Goal: Browse casually: Explore the website without a specific task or goal

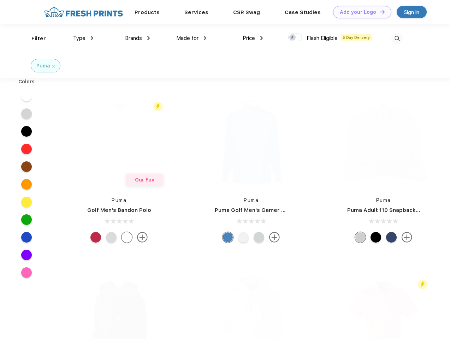
scroll to position [0, 0]
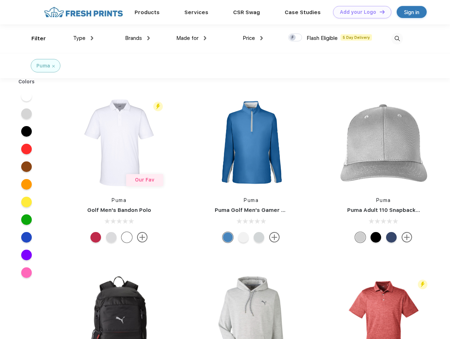
click at [360, 12] on link "Add your Logo Design Tool" at bounding box center [362, 12] width 58 height 12
click at [34, 39] on div "Filter" at bounding box center [38, 39] width 14 height 8
click at [83, 38] on span "Type" at bounding box center [79, 38] width 12 height 6
click at [138, 38] on span "Brands" at bounding box center [133, 38] width 17 height 6
click at [192, 38] on span "Made for" at bounding box center [187, 38] width 22 height 6
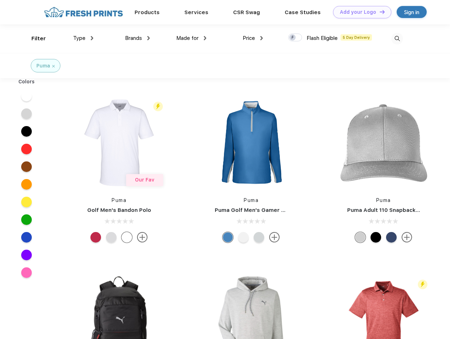
click at [253, 38] on span "Price" at bounding box center [249, 38] width 12 height 6
click at [296, 38] on div at bounding box center [295, 38] width 14 height 8
click at [293, 38] on input "checkbox" at bounding box center [290, 35] width 5 height 5
click at [397, 39] on img at bounding box center [398, 39] width 12 height 12
click at [27, 96] on div at bounding box center [26, 96] width 27 height 18
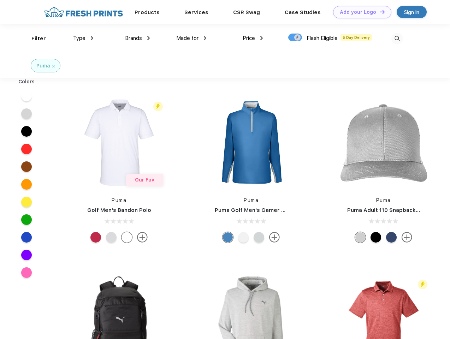
click at [27, 114] on div at bounding box center [26, 114] width 27 height 18
